Goal: Task Accomplishment & Management: Manage account settings

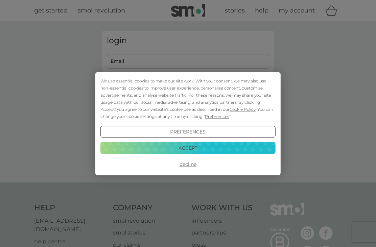
click at [192, 163] on button "Decline" at bounding box center [187, 164] width 175 height 12
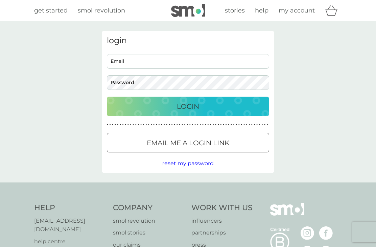
click at [200, 56] on input "Email" at bounding box center [188, 61] width 162 height 15
click at [145, 60] on input "Email" at bounding box center [188, 61] width 162 height 15
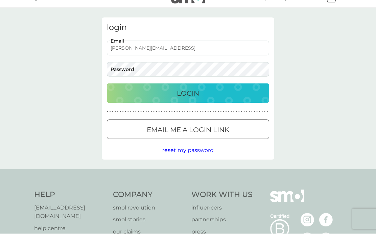
type input "[PERSON_NAME][EMAIL_ADDRESS]"
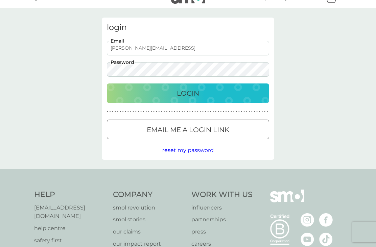
scroll to position [14, 0]
click at [218, 88] on div "Login" at bounding box center [188, 93] width 149 height 11
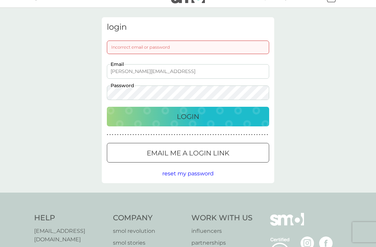
click at [212, 116] on div "Login" at bounding box center [188, 116] width 149 height 11
click at [199, 172] on span "reset my password" at bounding box center [187, 173] width 51 height 6
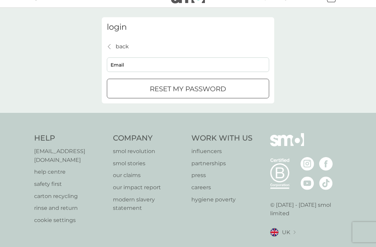
scroll to position [9, 0]
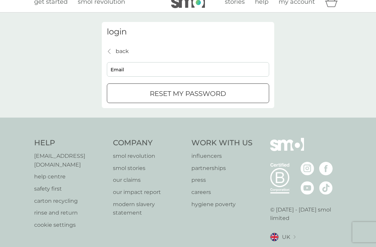
click at [139, 73] on input "Email" at bounding box center [188, 69] width 162 height 15
type input "[PERSON_NAME][EMAIL_ADDRESS][DOMAIN_NAME]"
click at [214, 92] on p "reset my password" at bounding box center [188, 93] width 76 height 11
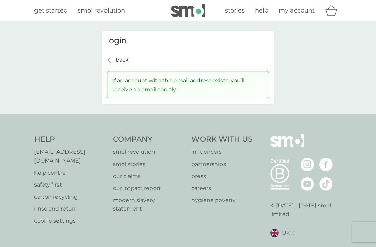
click at [123, 58] on p "back" at bounding box center [122, 60] width 13 height 9
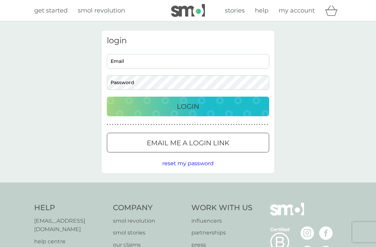
click at [159, 59] on input "Email" at bounding box center [188, 61] width 162 height 15
type input "[PERSON_NAME][EMAIL_ADDRESS][DOMAIN_NAME]"
click at [247, 98] on button "Login" at bounding box center [188, 107] width 162 height 20
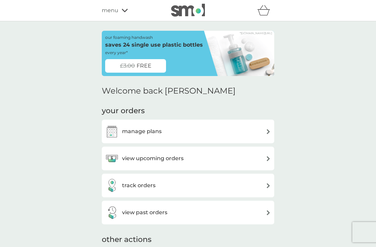
click at [254, 130] on div "manage plans" at bounding box center [188, 132] width 166 height 14
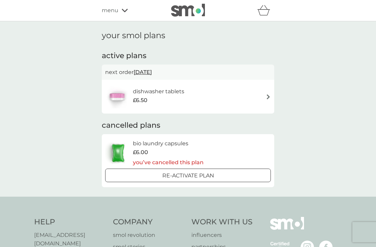
click at [230, 91] on div "dishwasher tablets £6.50" at bounding box center [188, 97] width 166 height 24
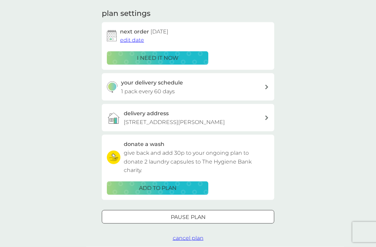
scroll to position [104, 0]
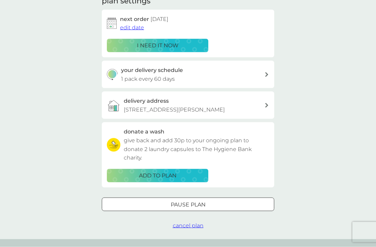
click at [184, 41] on div "i need it now" at bounding box center [157, 45] width 93 height 9
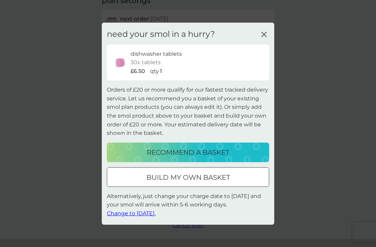
click at [261, 39] on icon at bounding box center [264, 34] width 10 height 10
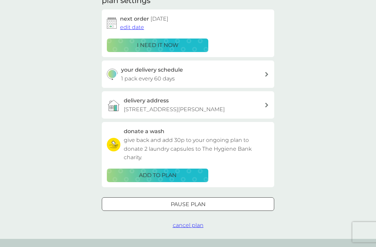
click at [132, 25] on span "edit date" at bounding box center [132, 27] width 24 height 6
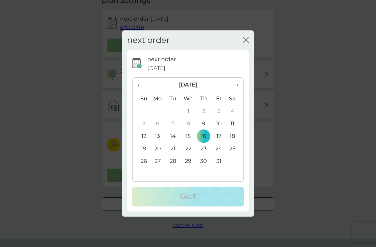
click at [159, 142] on td "13" at bounding box center [158, 136] width 16 height 13
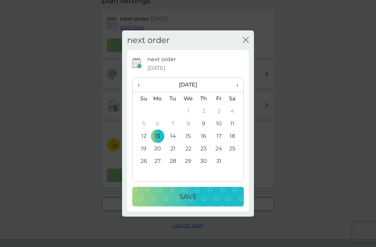
click at [214, 202] on div "Save" at bounding box center [188, 196] width 98 height 11
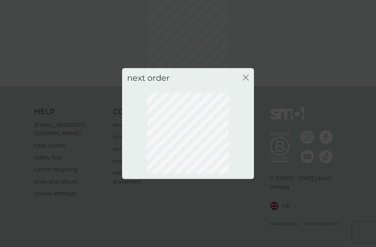
scroll to position [14, 0]
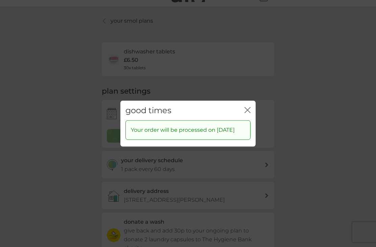
click at [247, 112] on div "good times close" at bounding box center [187, 110] width 135 height 20
click at [249, 114] on button "close" at bounding box center [247, 110] width 6 height 7
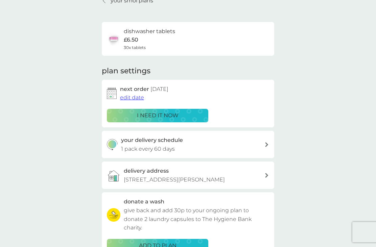
scroll to position [36, 0]
